Goal: Task Accomplishment & Management: Use online tool/utility

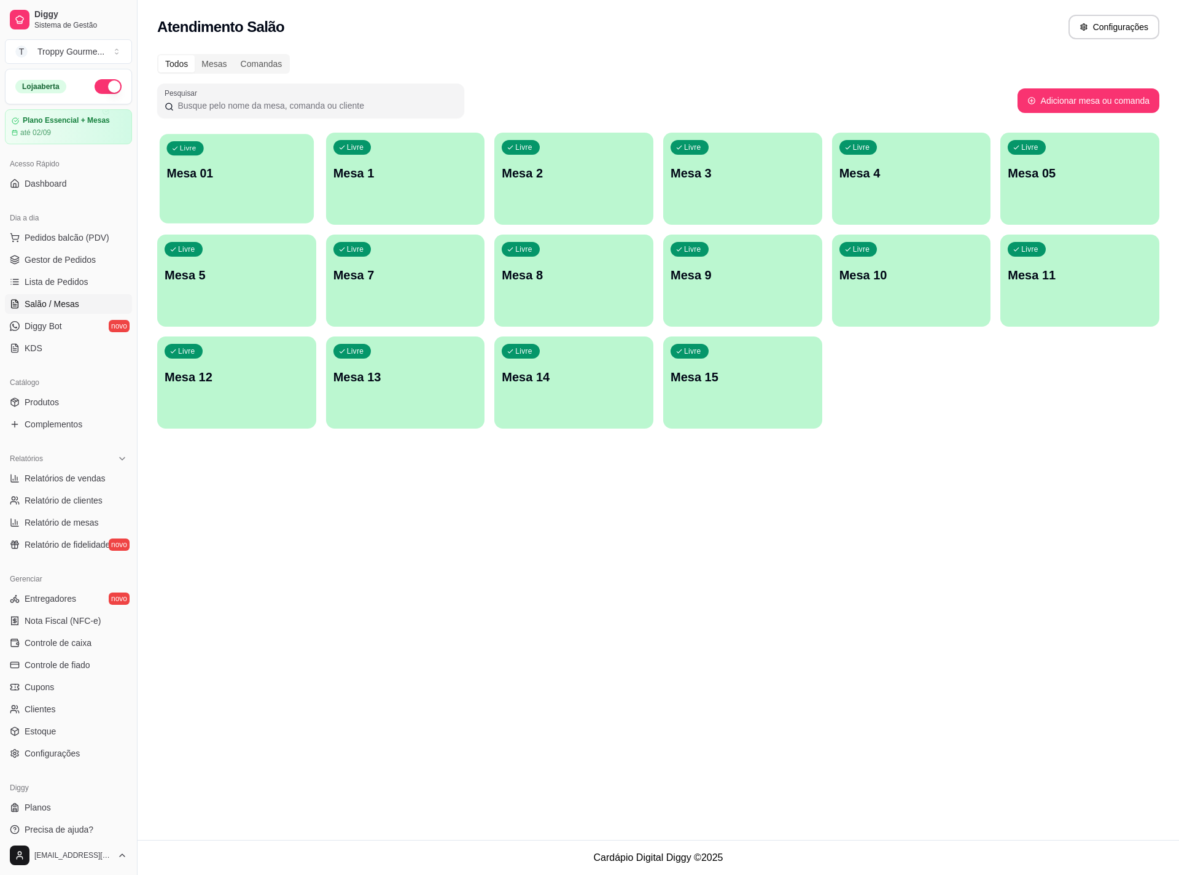
click at [240, 190] on div "Livre Mesa 01" at bounding box center [237, 171] width 154 height 75
click at [266, 179] on p "Mesa 01" at bounding box center [237, 173] width 140 height 17
click at [391, 185] on div "Livre Mesa 1" at bounding box center [406, 171] width 154 height 75
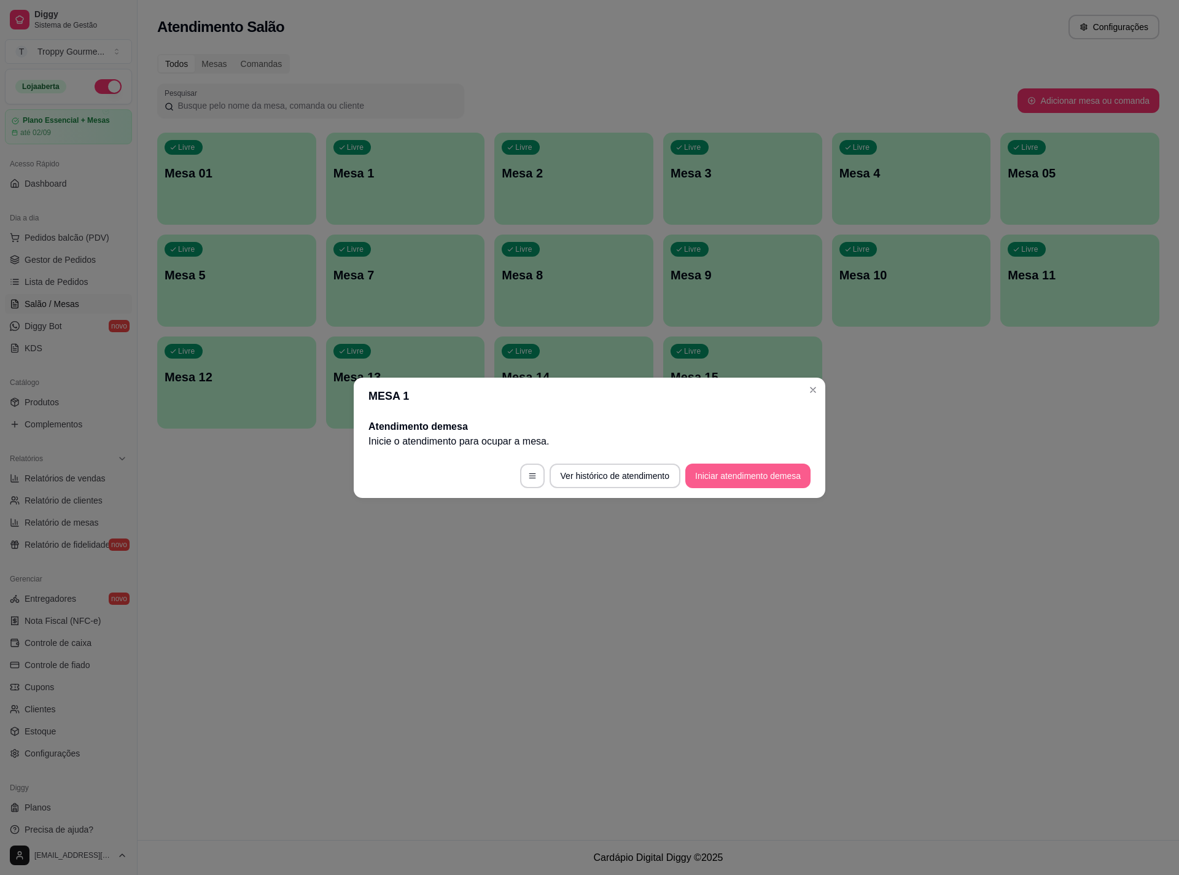
click at [771, 475] on button "Iniciar atendimento de mesa" at bounding box center [747, 476] width 125 height 25
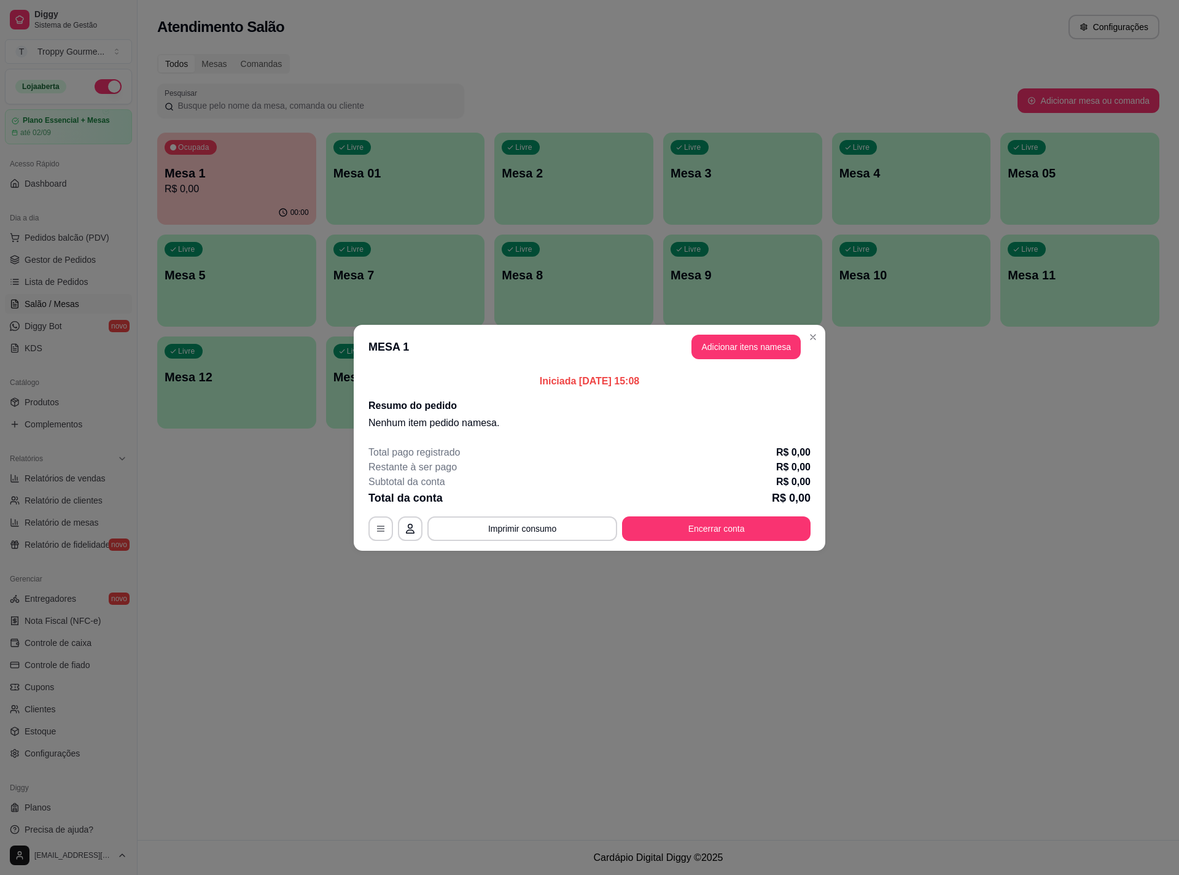
click at [755, 330] on header "MESA 1 Adicionar itens na mesa" at bounding box center [590, 347] width 472 height 44
click at [755, 340] on button "Adicionar itens na mesa" at bounding box center [746, 347] width 106 height 24
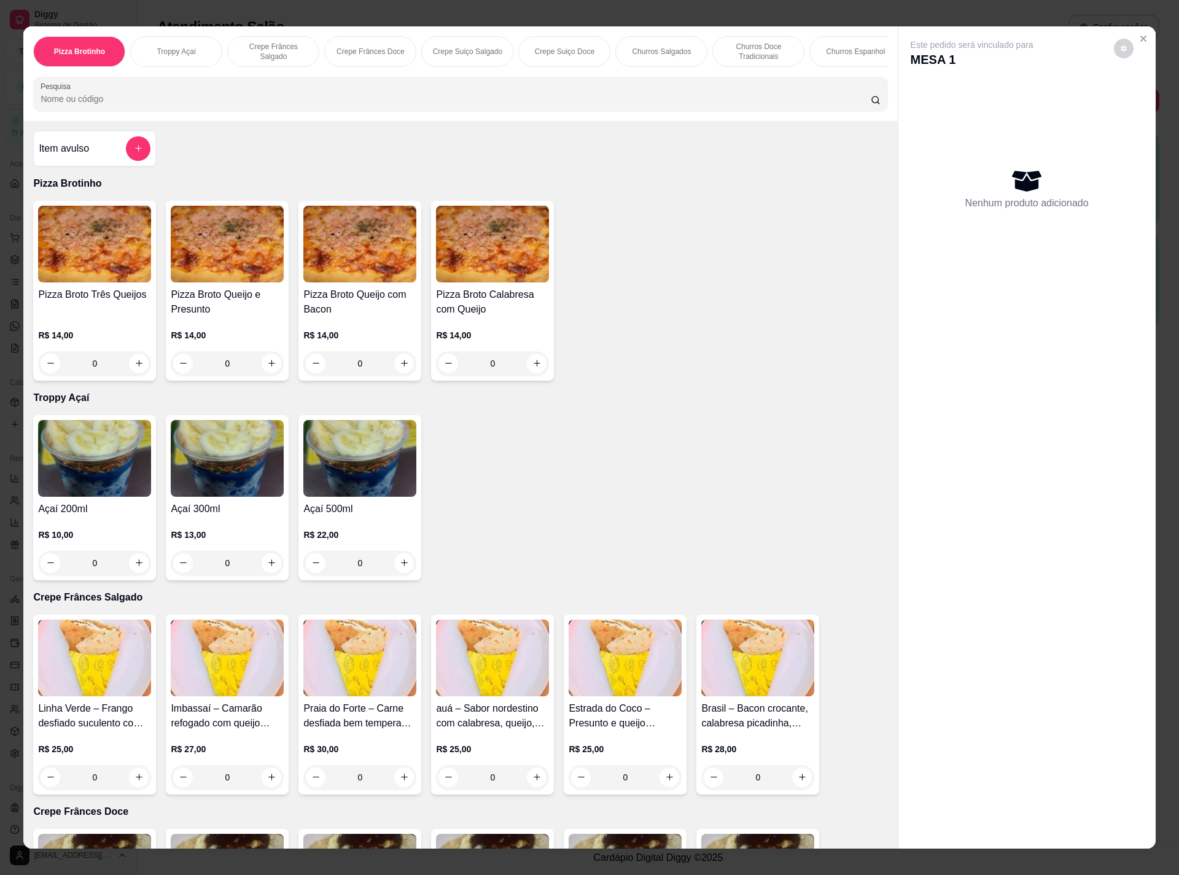
click at [266, 575] on div "0" at bounding box center [227, 563] width 113 height 25
click at [263, 575] on div "0" at bounding box center [227, 563] width 113 height 25
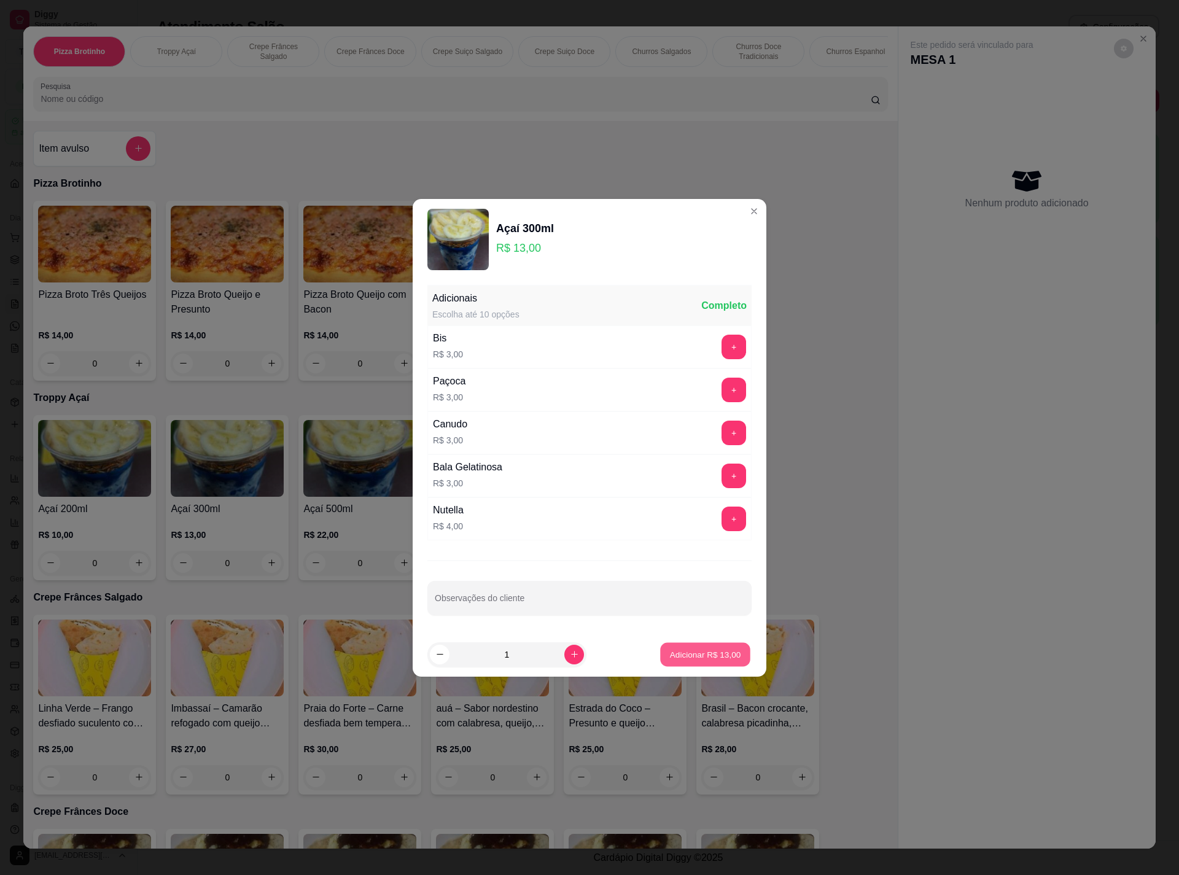
click at [707, 660] on p "Adicionar R$ 13,00" at bounding box center [705, 654] width 71 height 12
type input "1"
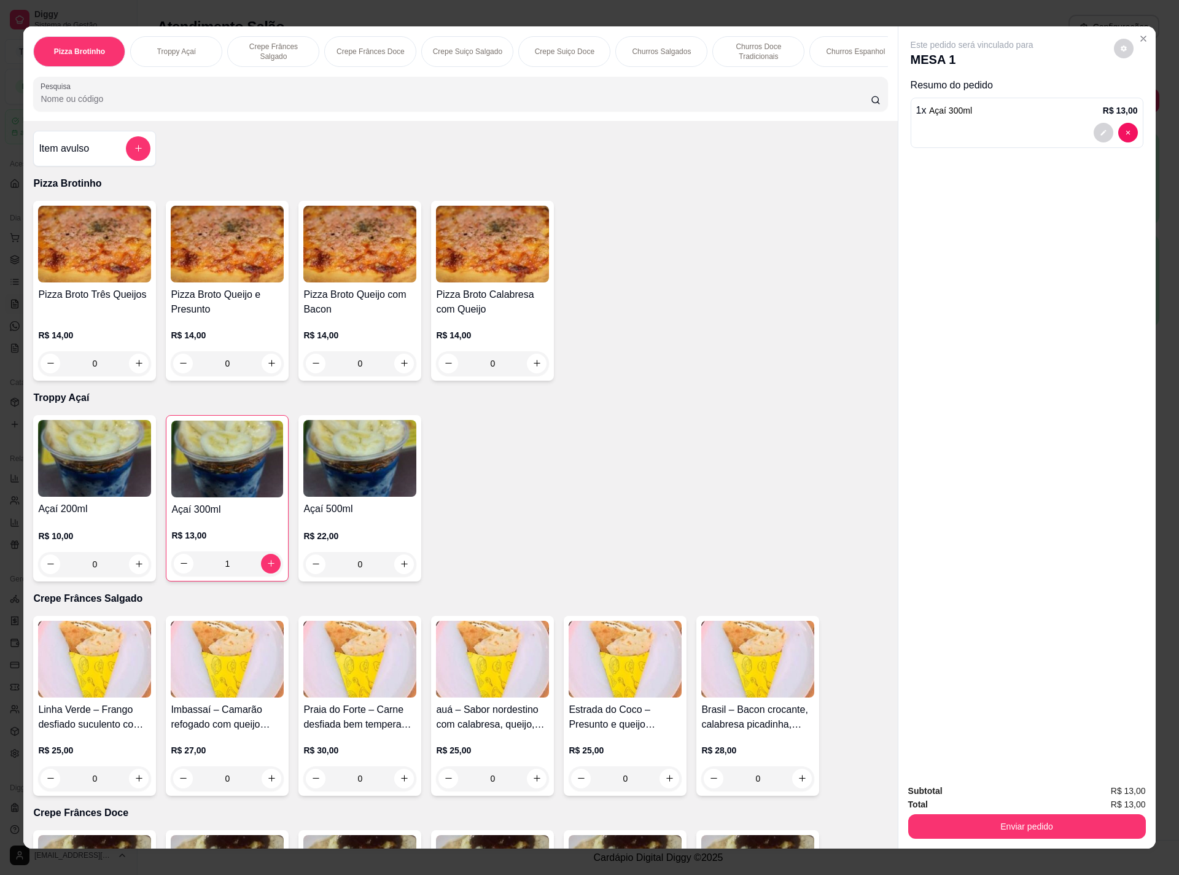
click at [244, 517] on h4 "Açaí 300ml" at bounding box center [227, 509] width 112 height 15
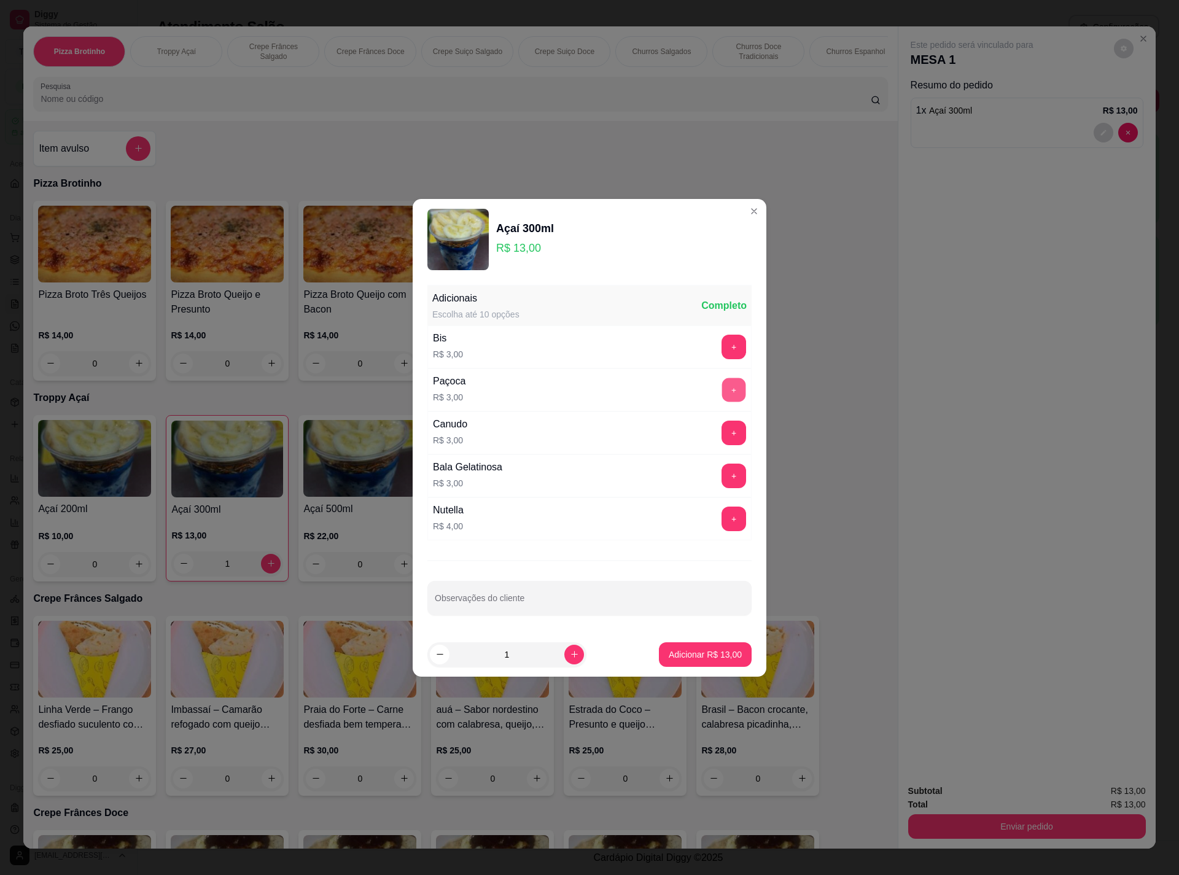
click at [725, 383] on button "+" at bounding box center [734, 390] width 24 height 24
click at [691, 665] on button "Adicionar R$ 16,00" at bounding box center [705, 654] width 90 height 24
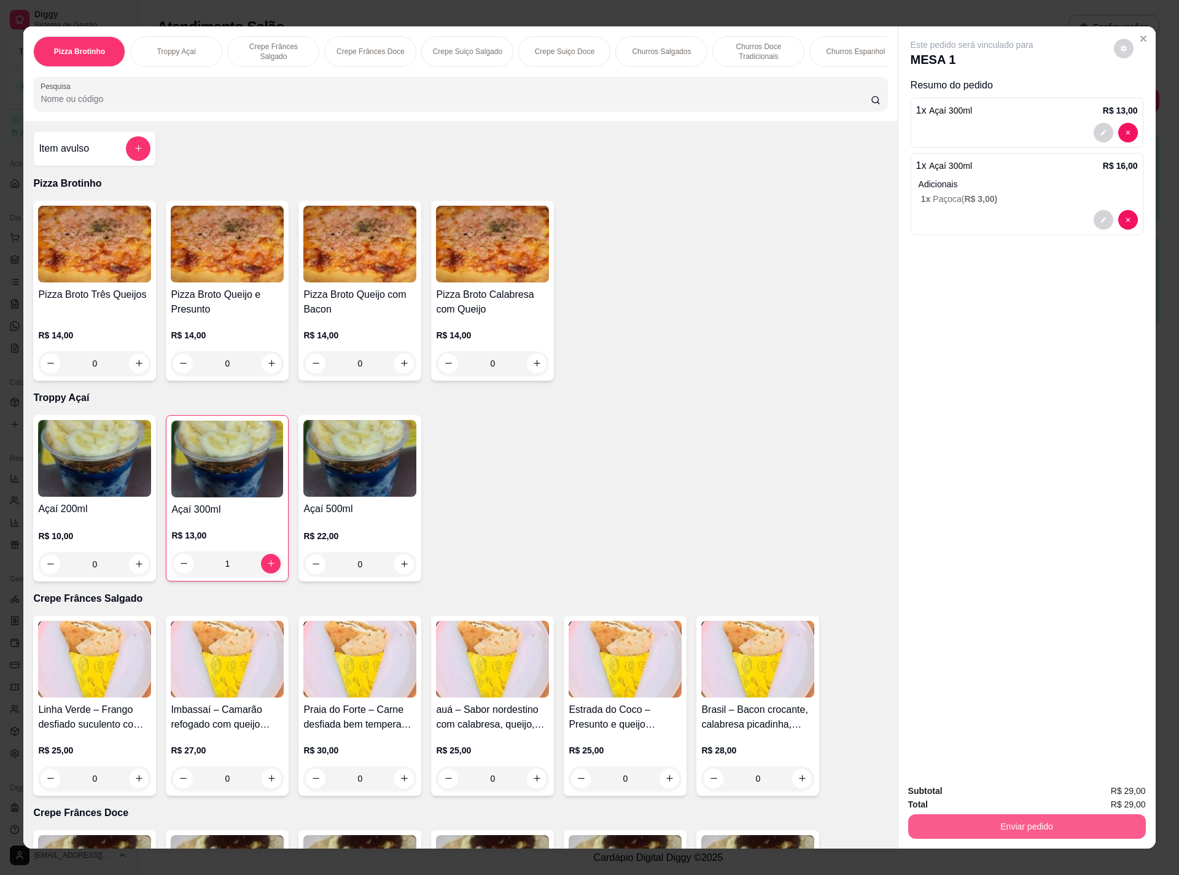
click at [1013, 827] on button "Enviar pedido" at bounding box center [1027, 826] width 238 height 25
click at [998, 802] on button "Não registrar e enviar pedido" at bounding box center [984, 796] width 128 height 23
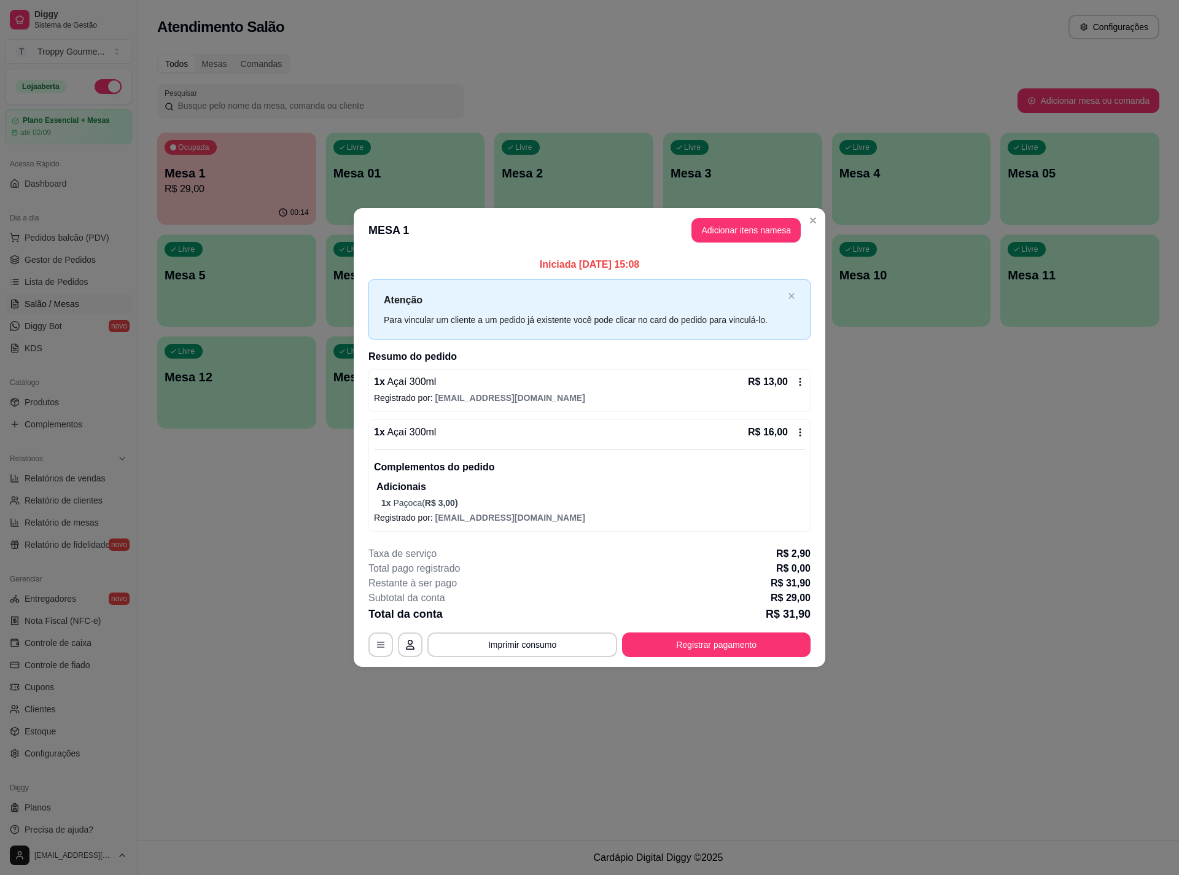
click at [799, 433] on icon at bounding box center [800, 432] width 2 height 8
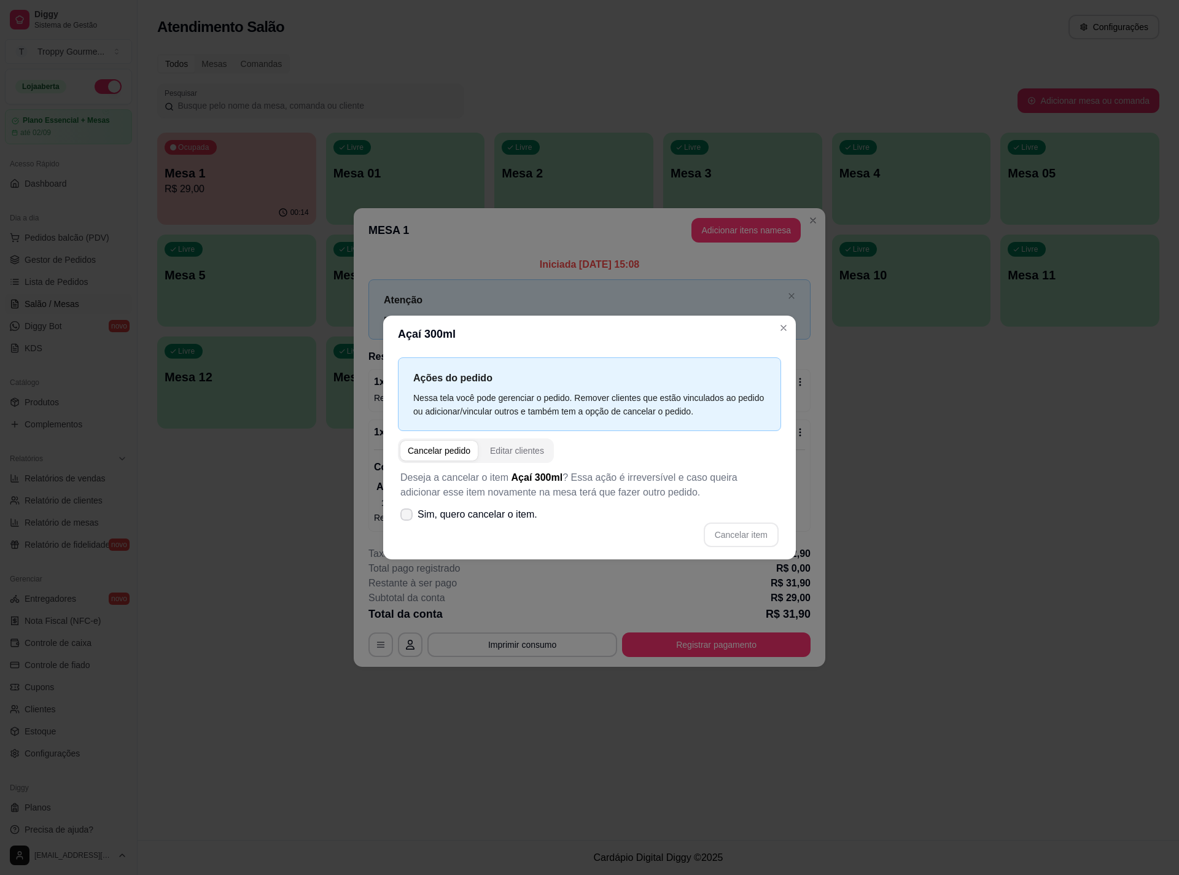
click at [500, 516] on span "Sim, quero cancelar o item." at bounding box center [478, 514] width 120 height 15
click at [408, 516] on input "Sim, quero cancelar o item." at bounding box center [404, 520] width 8 height 8
checkbox input "true"
click at [732, 526] on button "Cancelar item" at bounding box center [740, 535] width 73 height 24
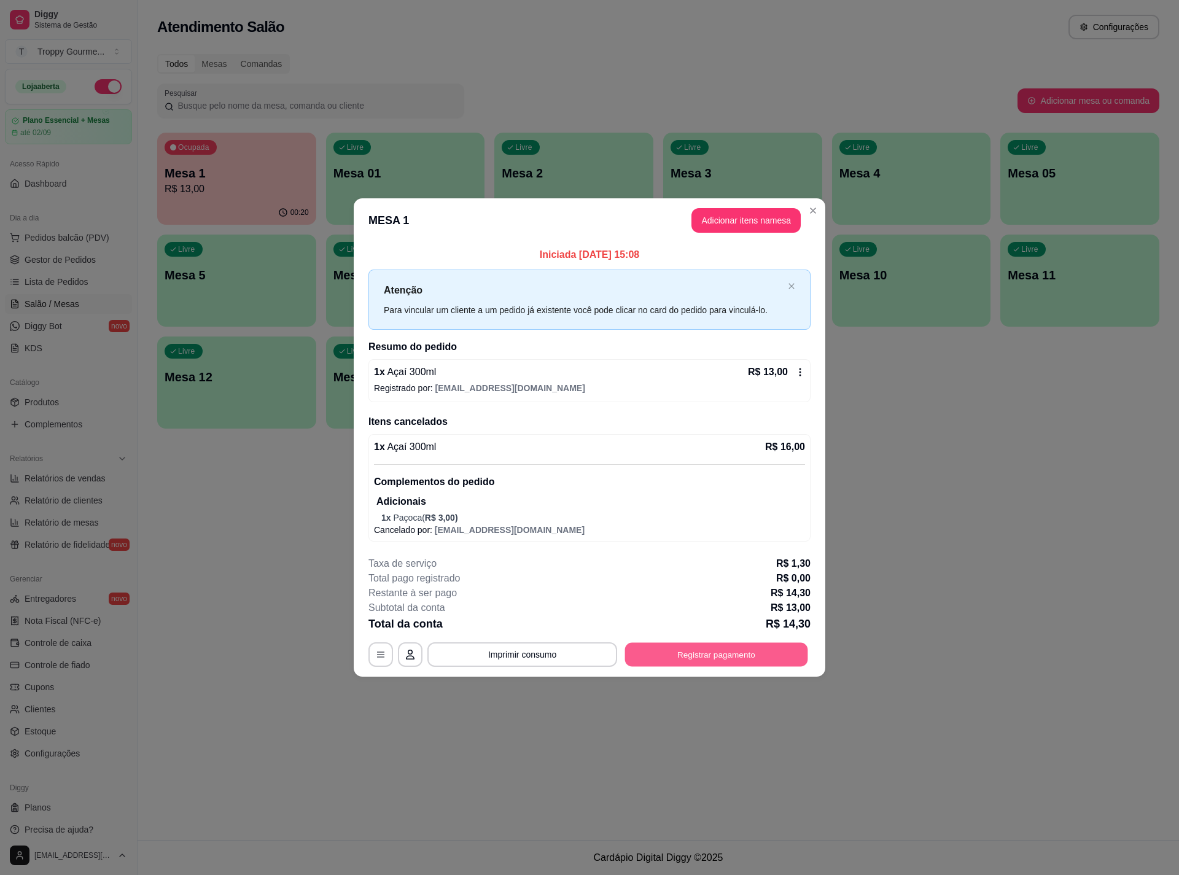
click at [784, 658] on button "Registrar pagamento" at bounding box center [716, 654] width 183 height 24
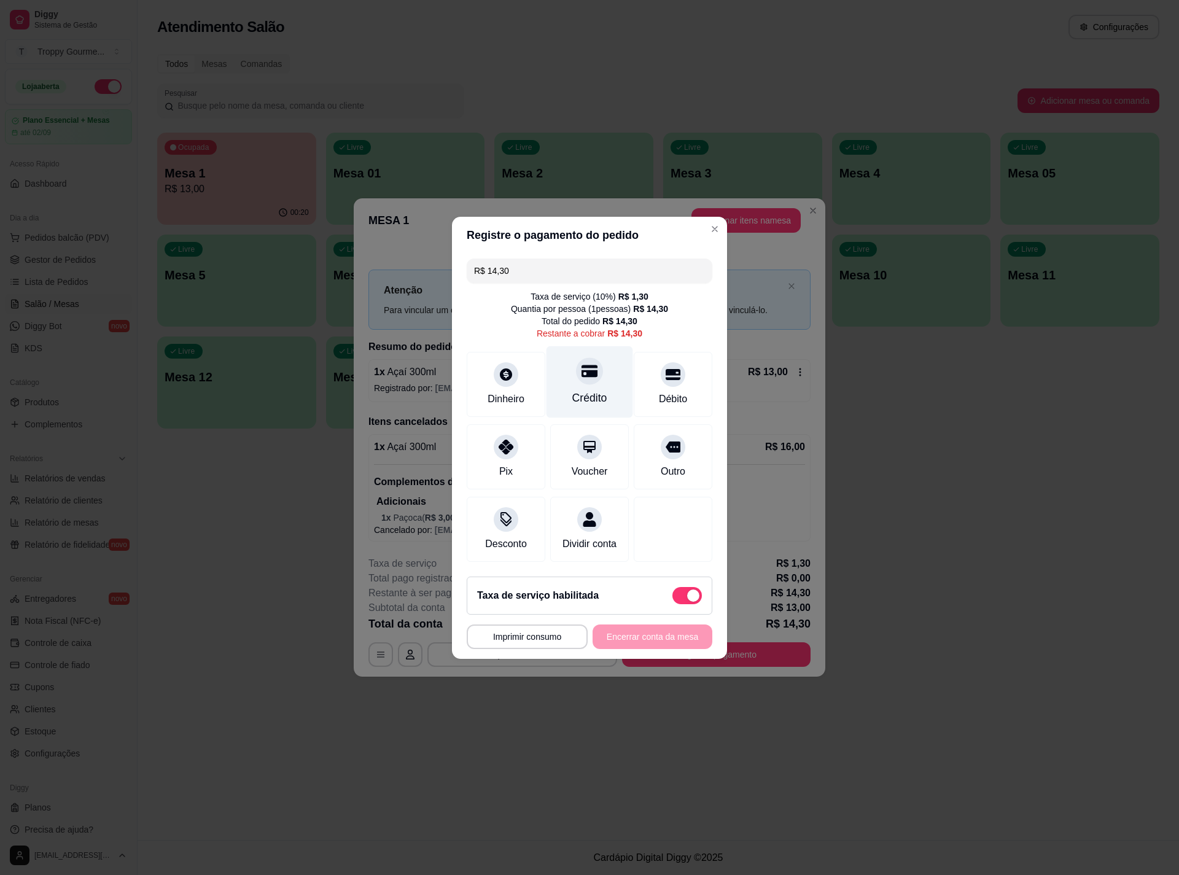
click at [581, 365] on icon at bounding box center [589, 371] width 16 height 12
type input "R$ 0,00"
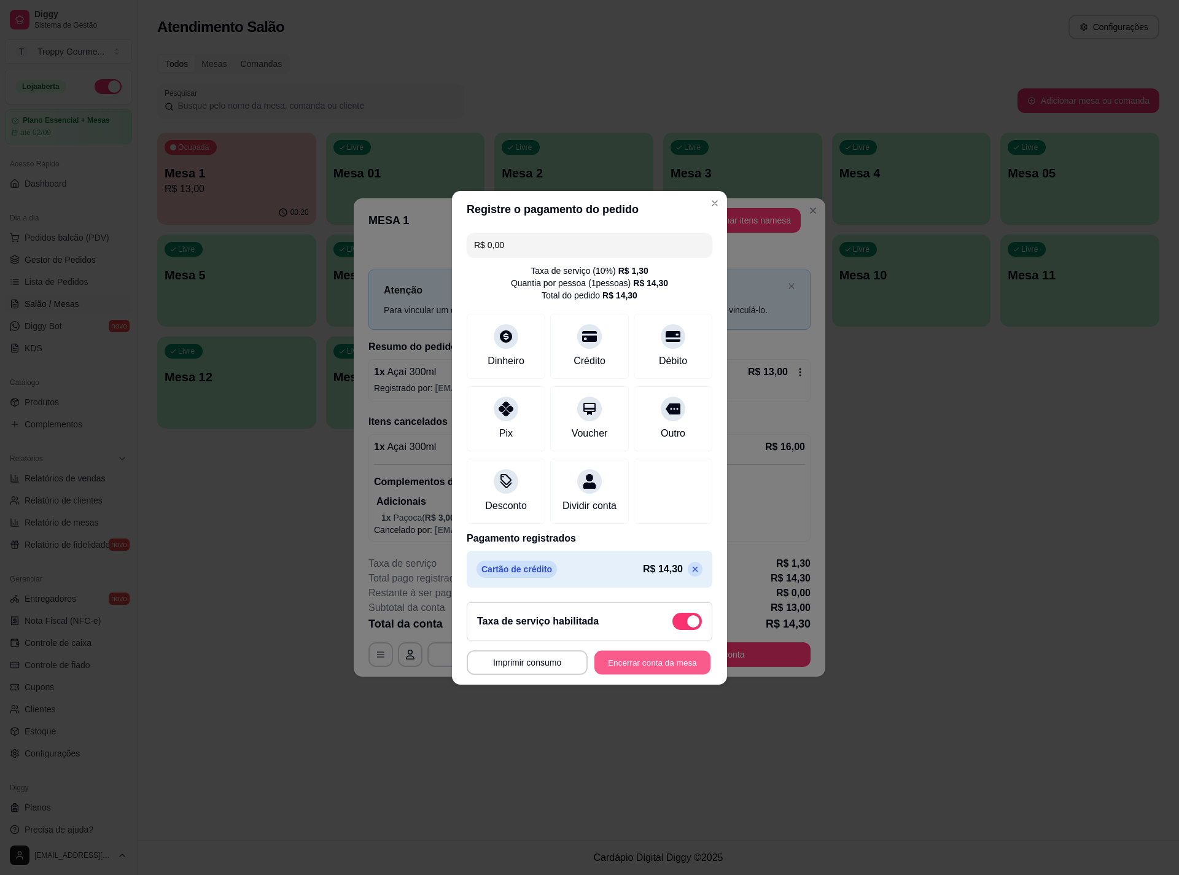
click at [672, 667] on button "Encerrar conta da mesa" at bounding box center [652, 662] width 116 height 24
